Goal: Task Accomplishment & Management: Use online tool/utility

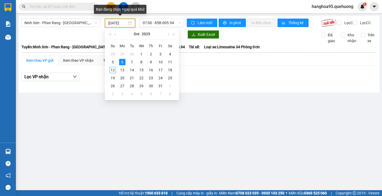
click at [127, 25] on input "[DATE]" at bounding box center [117, 23] width 19 height 6
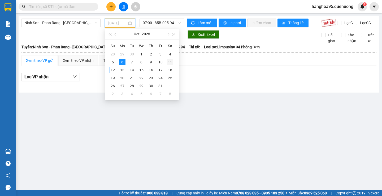
click at [171, 63] on div "11" at bounding box center [170, 62] width 6 height 6
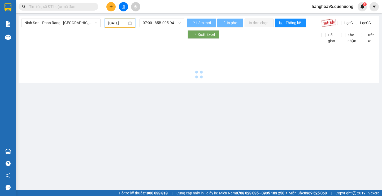
type input "[DATE]"
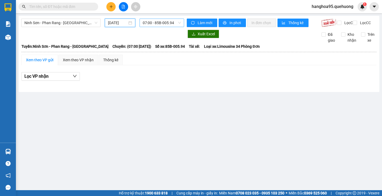
click at [176, 24] on span "07:00 - 85B-005.94" at bounding box center [162, 23] width 38 height 8
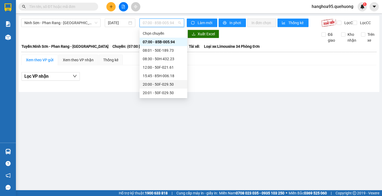
click at [166, 83] on div "20:00 - 50F-029.50" at bounding box center [163, 84] width 41 height 6
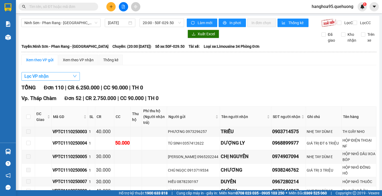
click at [43, 80] on span "Lọc VP nhận" at bounding box center [36, 76] width 24 height 7
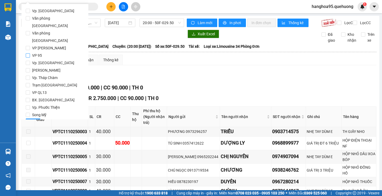
click at [28, 53] on input "VP 95" at bounding box center [28, 55] width 4 height 4
checkbox input "true"
click at [28, 68] on input "[PERSON_NAME]" at bounding box center [28, 70] width 4 height 4
checkbox input "true"
click at [35, 120] on span "Lọc" at bounding box center [33, 123] width 6 height 6
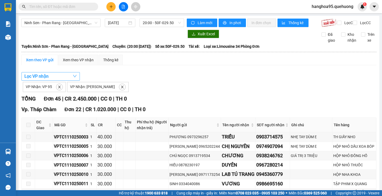
click at [54, 80] on button "Lọc VP nhận" at bounding box center [50, 76] width 58 height 8
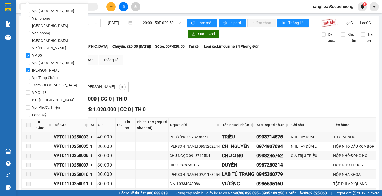
click at [29, 118] on button "Lọc" at bounding box center [33, 122] width 15 height 8
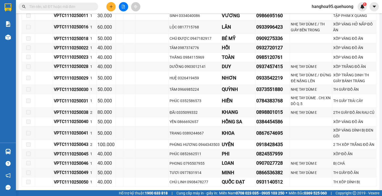
scroll to position [212, 0]
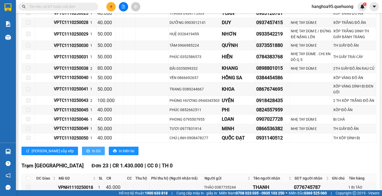
click at [92, 154] on span "In DS" at bounding box center [96, 151] width 8 height 6
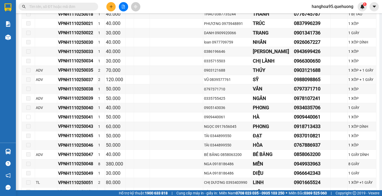
scroll to position [451, 0]
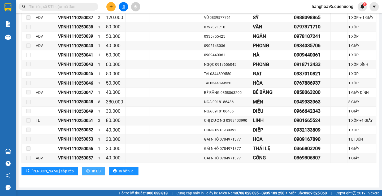
click at [92, 174] on span "In DS" at bounding box center [96, 171] width 8 height 6
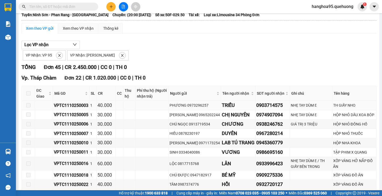
scroll to position [0, 0]
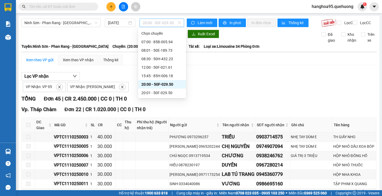
click at [176, 24] on span "20:00 - 50F-029.50" at bounding box center [162, 23] width 38 height 8
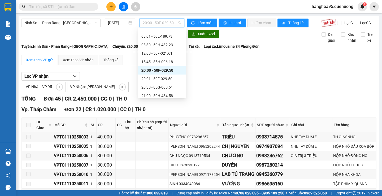
scroll to position [27, 0]
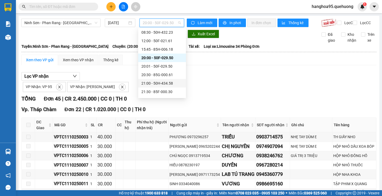
click at [170, 81] on div "21:00 - 50H-434.58" at bounding box center [161, 83] width 41 height 6
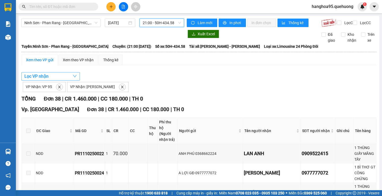
click at [43, 78] on span "Lọc VP nhận" at bounding box center [36, 76] width 24 height 7
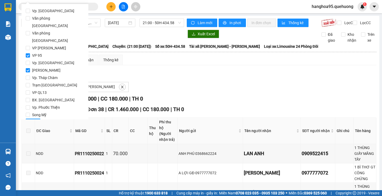
click at [34, 120] on span "Lọc" at bounding box center [33, 123] width 6 height 6
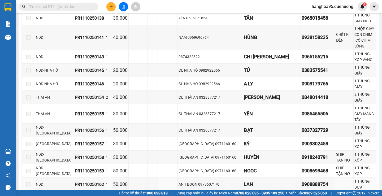
scroll to position [464, 0]
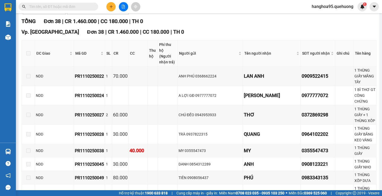
scroll to position [0, 0]
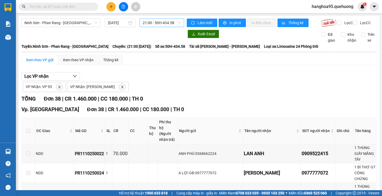
click at [177, 23] on span "21:00 - 50H-434.58" at bounding box center [162, 23] width 38 height 8
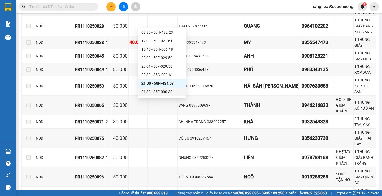
scroll to position [51, 0]
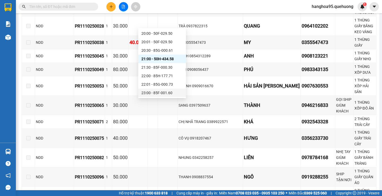
click at [170, 94] on div "23:00 - 85F-001.60" at bounding box center [161, 93] width 41 height 6
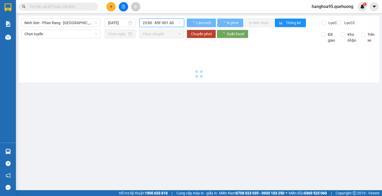
scroll to position [0, 0]
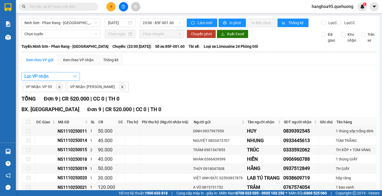
click at [47, 81] on button "Lọc VP nhận" at bounding box center [50, 76] width 58 height 8
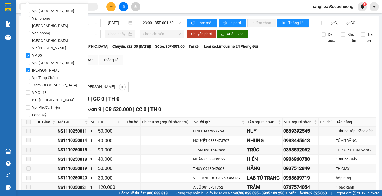
click at [36, 118] on button "Lọc" at bounding box center [33, 122] width 15 height 8
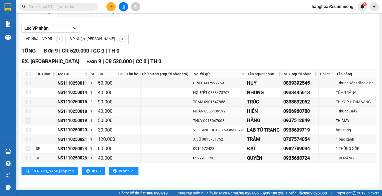
scroll to position [52, 0]
click at [92, 172] on span "In DS" at bounding box center [96, 171] width 8 height 6
